Goal: Find specific page/section: Find specific page/section

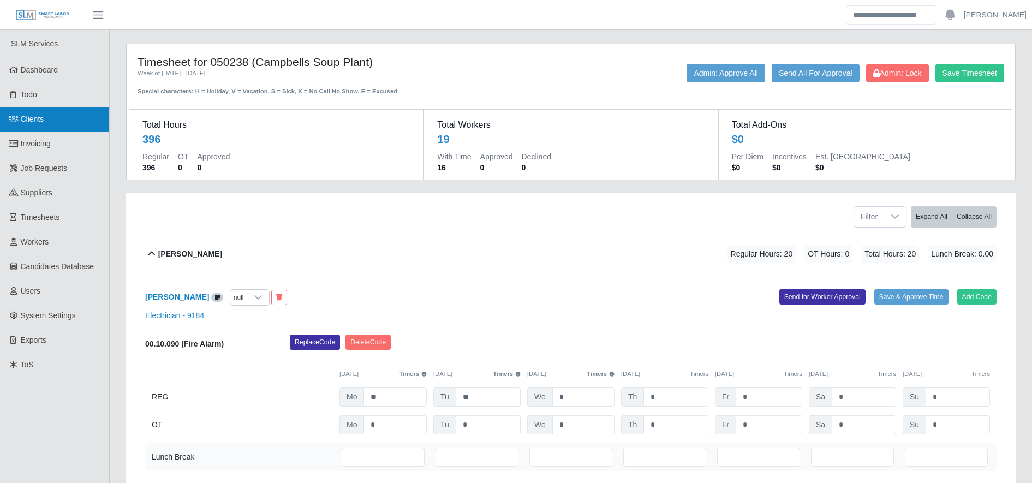
click at [22, 117] on span "Clients" at bounding box center [32, 119] width 23 height 9
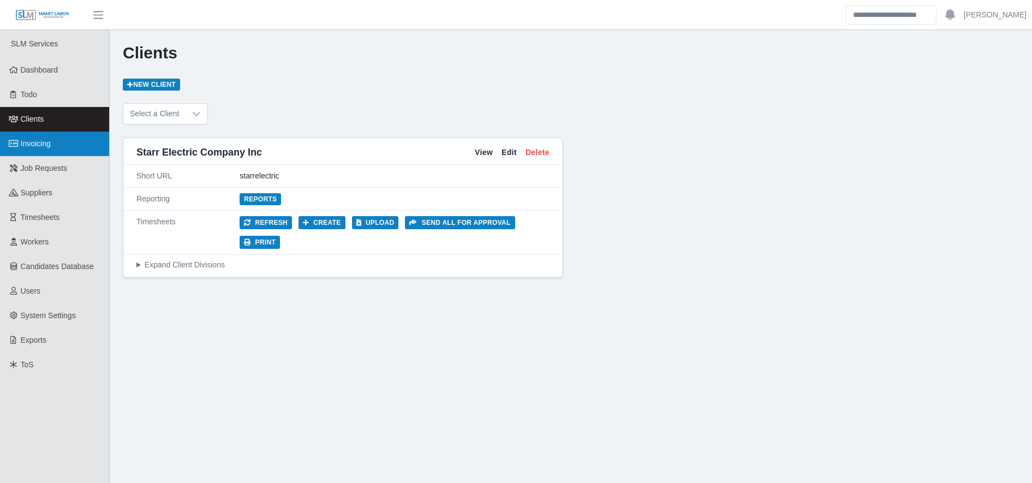
click at [56, 153] on link "Invoicing" at bounding box center [54, 144] width 109 height 25
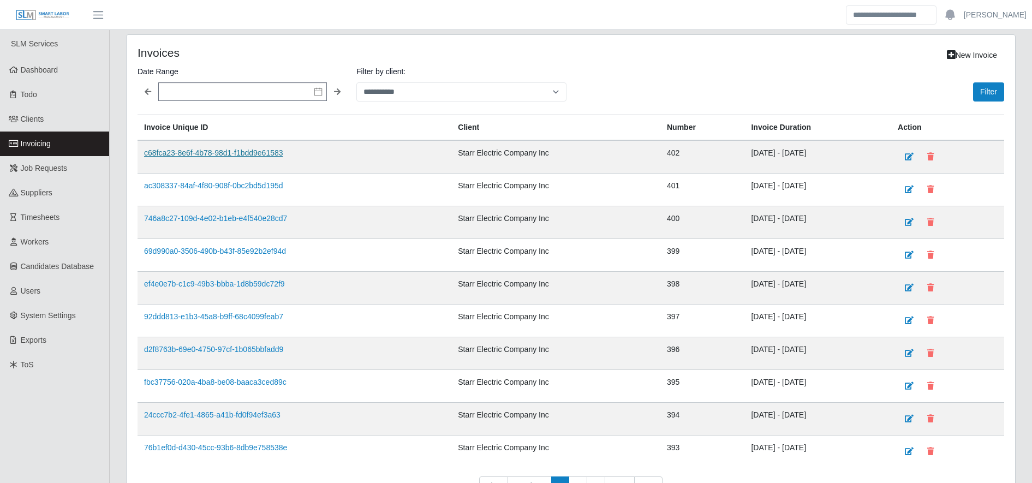
click at [224, 150] on link "c68fca23-8e6f-4b78-98d1-f1bdd9e61583" at bounding box center [213, 152] width 139 height 9
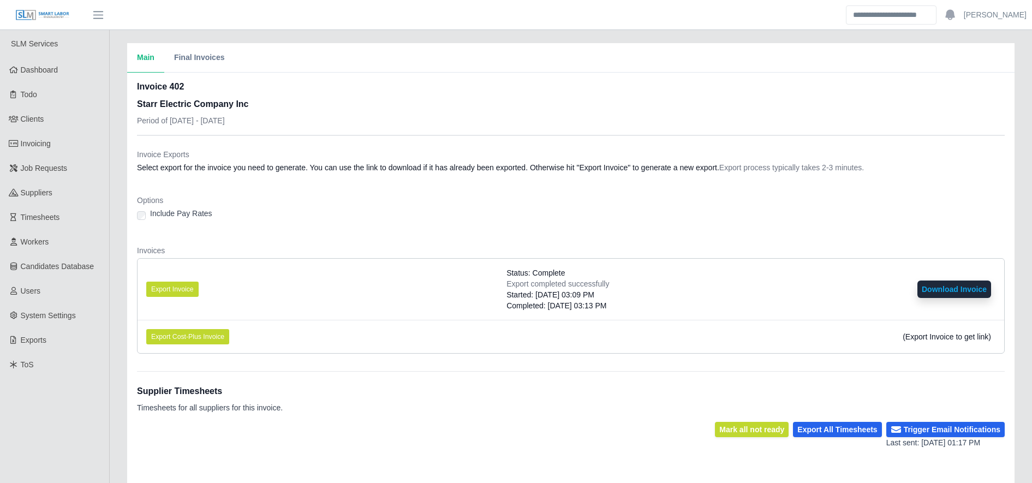
scroll to position [198, 0]
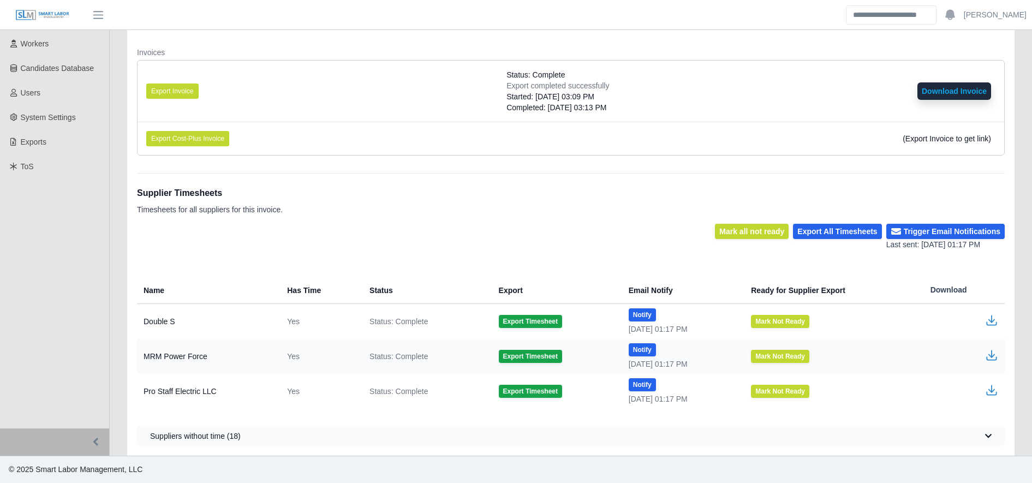
click at [995, 319] on icon "button" at bounding box center [991, 320] width 13 height 13
